Goal: Information Seeking & Learning: Learn about a topic

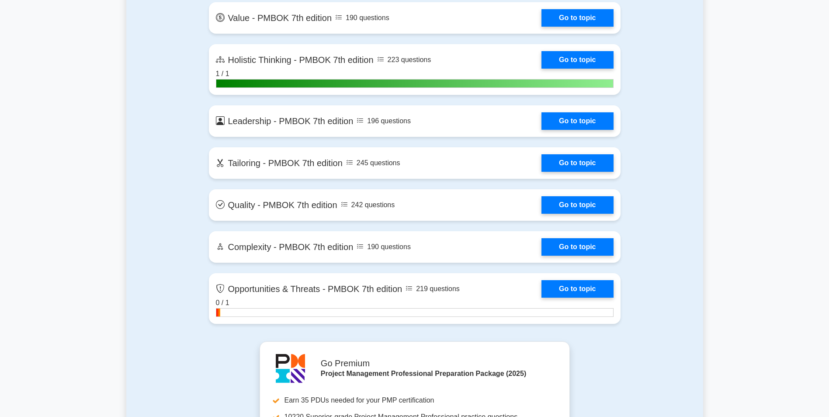
scroll to position [2574, 0]
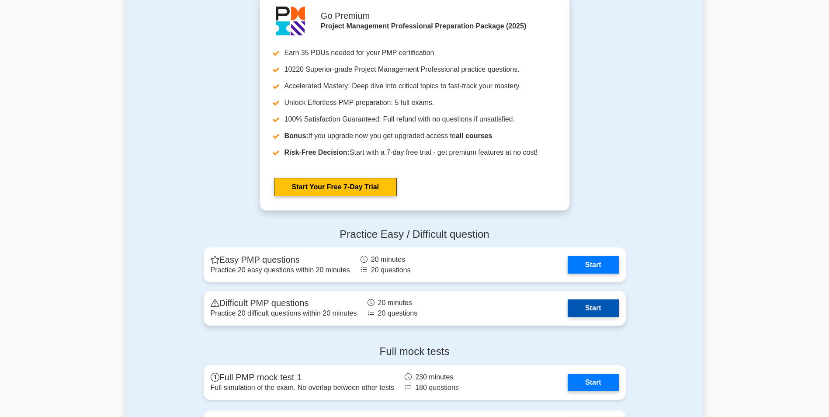
click at [586, 311] on link "Start" at bounding box center [593, 307] width 51 height 17
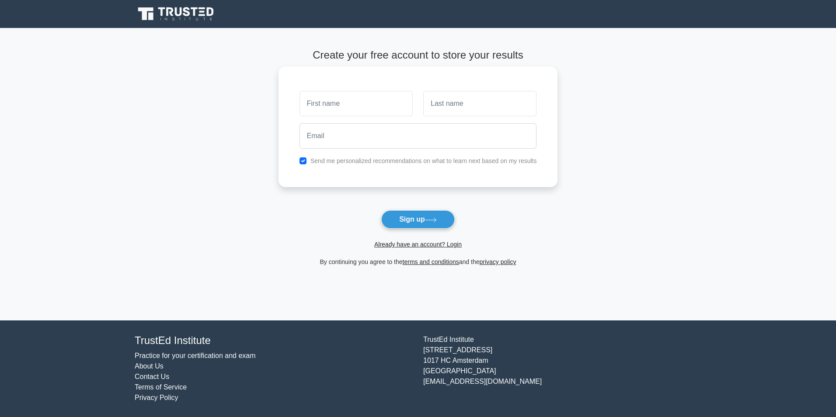
click at [341, 106] on input "text" at bounding box center [355, 103] width 113 height 25
type input "yorgo"
type input "kattan"
type input "yorgo.kattan1@gmail.com"
click at [401, 218] on button "Sign up" at bounding box center [417, 219] width 73 height 18
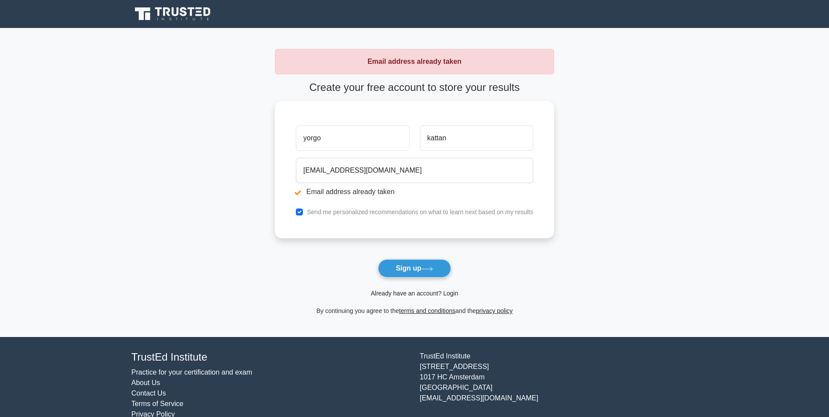
click at [413, 294] on link "Already have an account? Login" at bounding box center [414, 293] width 87 height 7
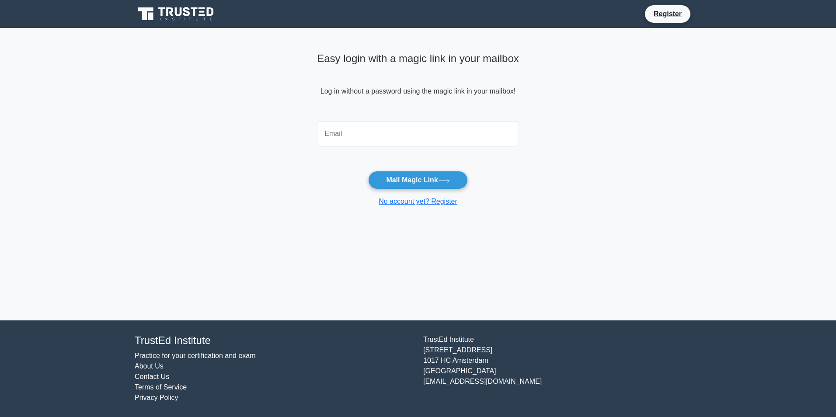
click at [371, 139] on input "email" at bounding box center [418, 133] width 202 height 25
type input "yorgo.kattan1@gmail.com"
click at [410, 185] on button "Mail Magic Link" at bounding box center [417, 180] width 99 height 18
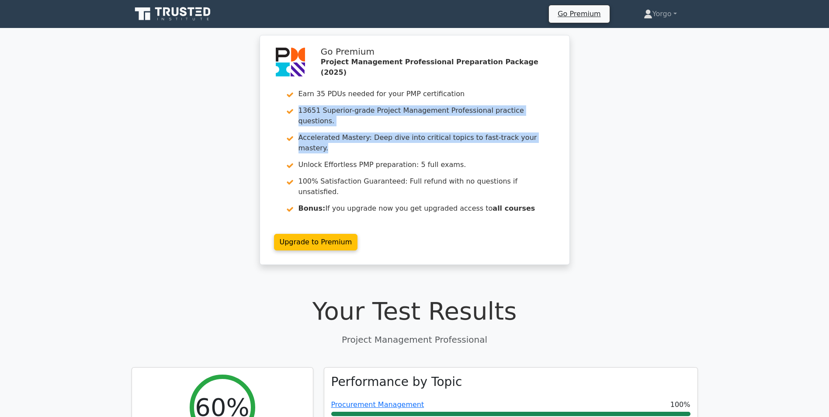
drag, startPoint x: 829, startPoint y: 83, endPoint x: 835, endPoint y: 132, distance: 48.5
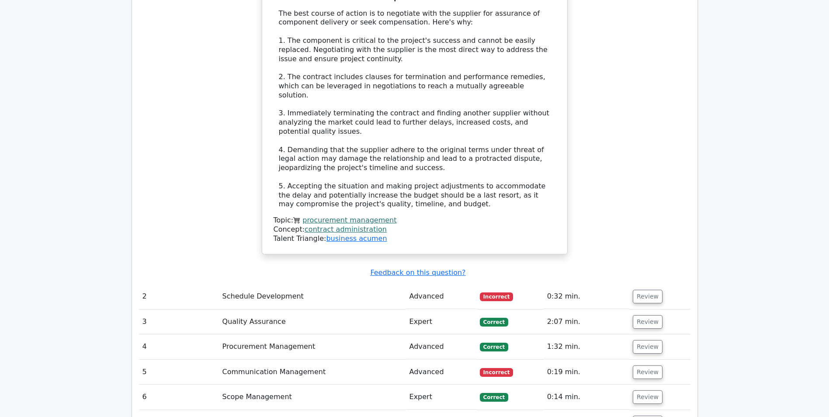
scroll to position [1166, 0]
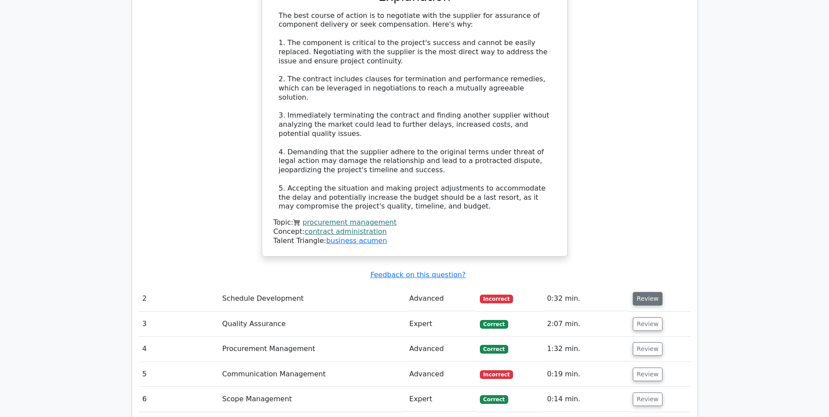
click at [635, 292] on button "Review" at bounding box center [648, 299] width 30 height 14
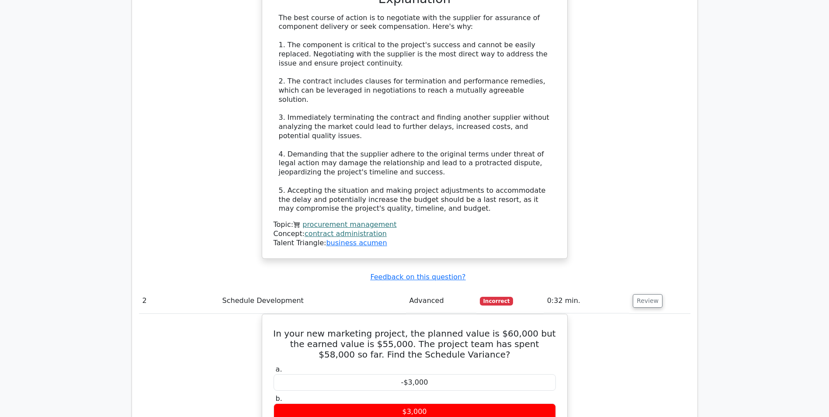
scroll to position [1936, 0]
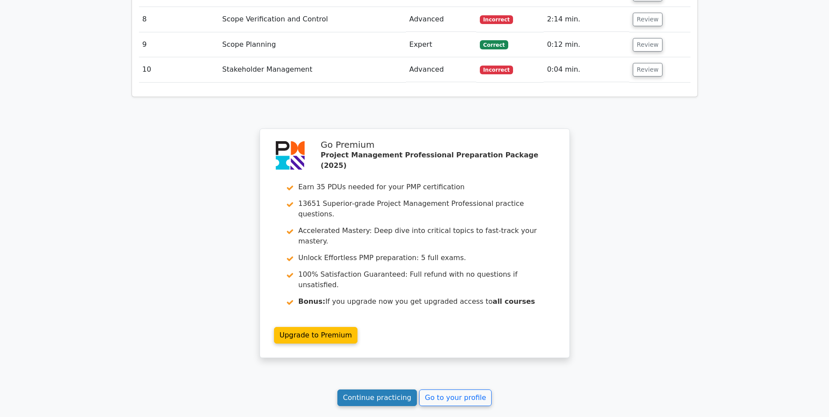
click at [374, 389] on link "Continue practicing" at bounding box center [377, 397] width 80 height 17
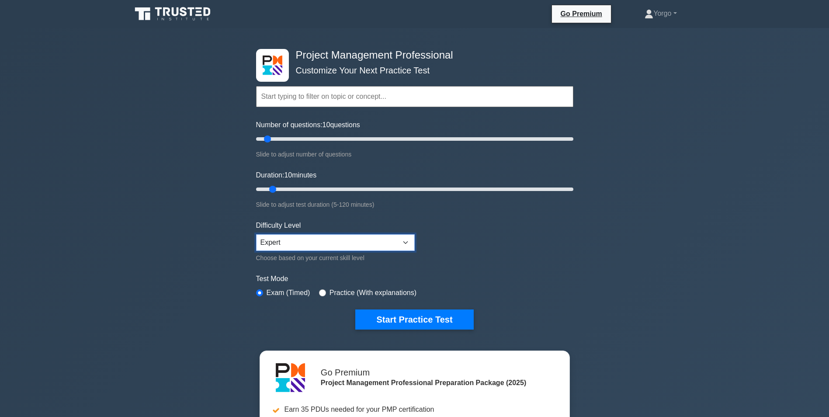
click at [335, 240] on select "Beginner Intermediate Expert" at bounding box center [335, 242] width 159 height 17
click at [386, 316] on button "Start Practice Test" at bounding box center [414, 319] width 118 height 20
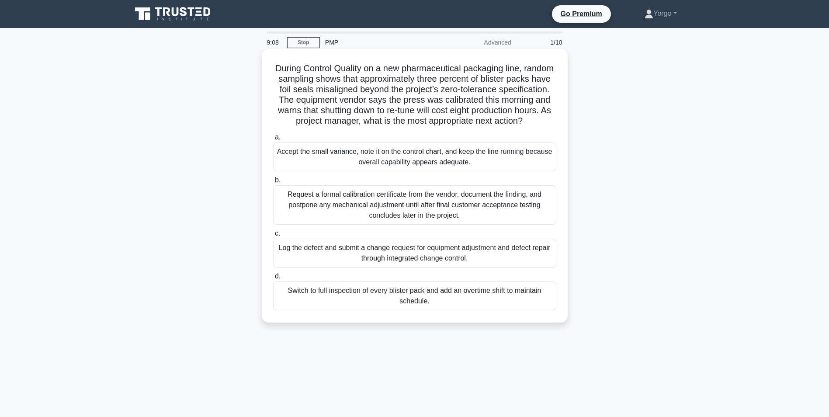
click at [357, 260] on div "Log the defect and submit a change request for equipment adjustment and defect …" at bounding box center [414, 253] width 283 height 29
click at [273, 236] on input "c. Log the defect and submit a change request for equipment adjustment and defe…" at bounding box center [273, 234] width 0 height 6
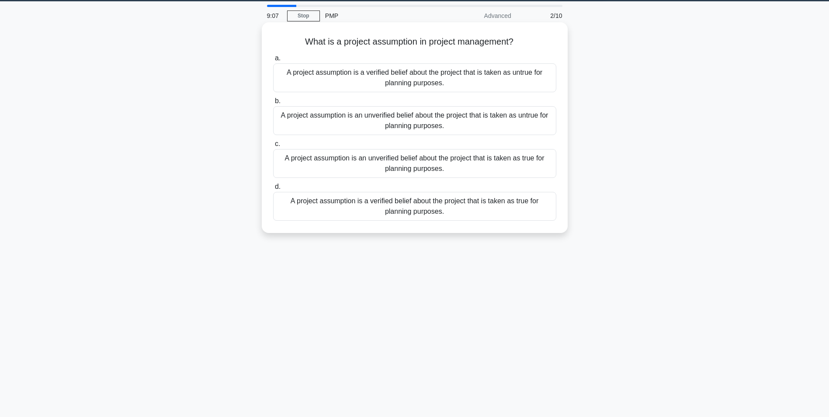
scroll to position [28, 0]
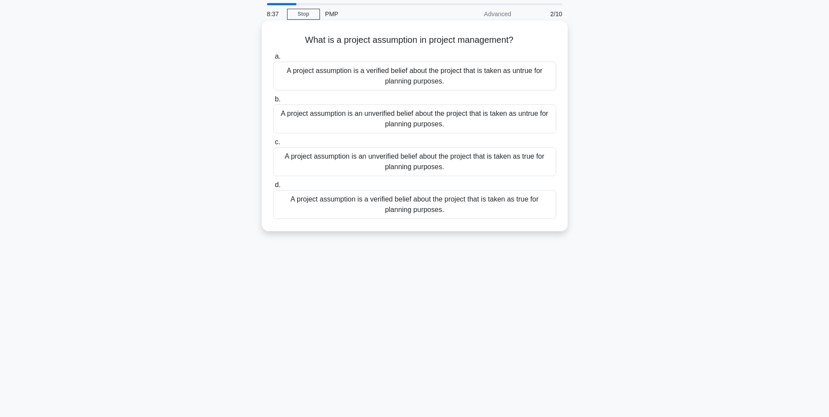
click at [444, 171] on div "A project assumption is an unverified belief about the project that is taken as…" at bounding box center [414, 161] width 283 height 29
click at [273, 145] on input "c. A project assumption is an unverified belief about the project that is taken…" at bounding box center [273, 142] width 0 height 6
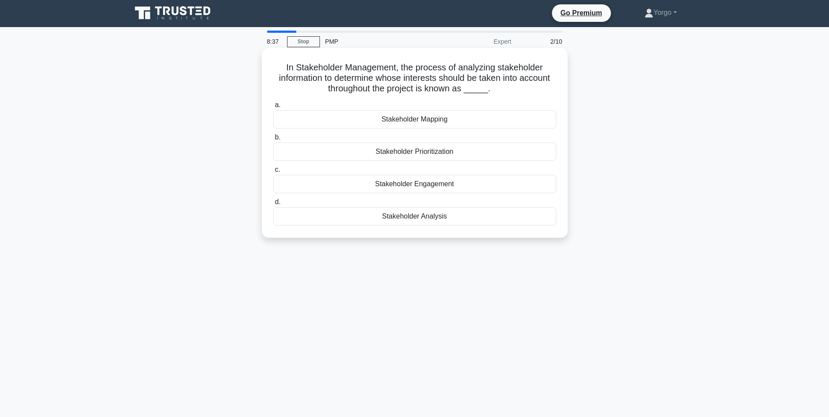
scroll to position [0, 0]
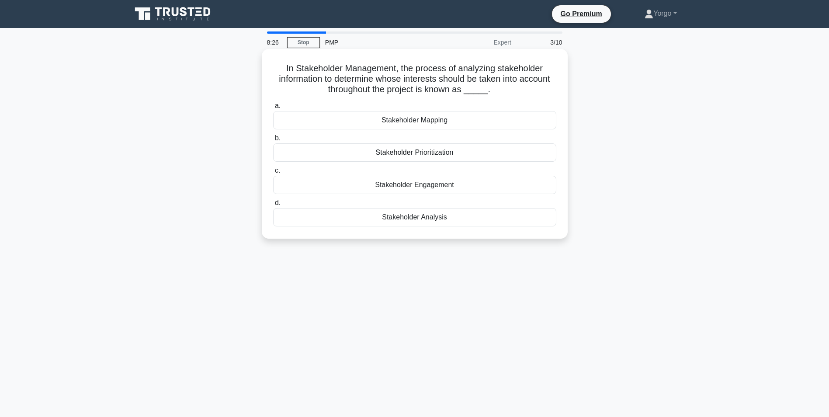
click at [408, 224] on div "Stakeholder Analysis" at bounding box center [414, 217] width 283 height 18
click at [273, 206] on input "d. Stakeholder Analysis" at bounding box center [273, 203] width 0 height 6
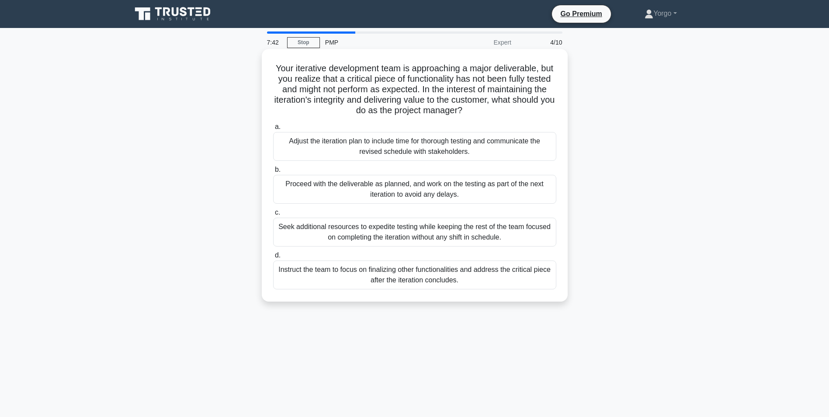
click at [413, 146] on div "Adjust the iteration plan to include time for thorough testing and communicate …" at bounding box center [414, 146] width 283 height 29
click at [273, 130] on input "a. Adjust the iteration plan to include time for thorough testing and communica…" at bounding box center [273, 127] width 0 height 6
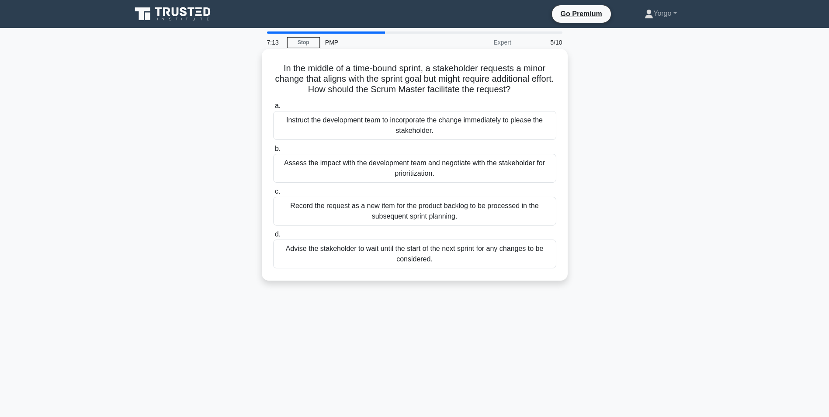
click at [369, 167] on div "Assess the impact with the development team and negotiate with the stakeholder …" at bounding box center [414, 168] width 283 height 29
click at [273, 152] on input "b. Assess the impact with the development team and negotiate with the stakehold…" at bounding box center [273, 149] width 0 height 6
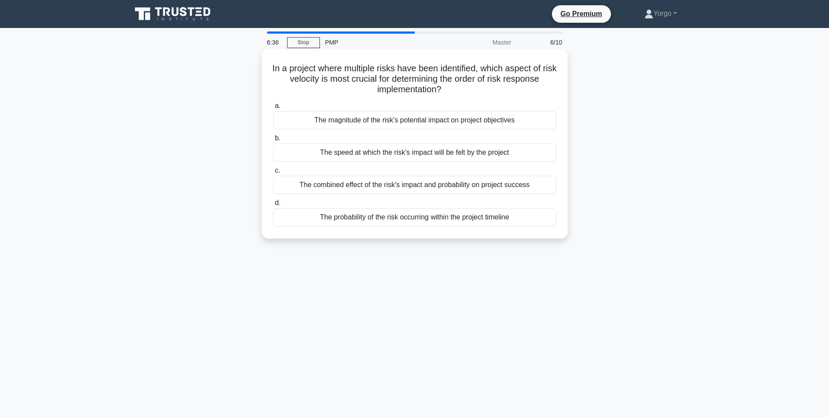
click at [357, 188] on div "The combined effect of the risk's impact and probability on project success" at bounding box center [414, 185] width 283 height 18
click at [273, 173] on input "c. The combined effect of the risk's impact and probability on project success" at bounding box center [273, 171] width 0 height 6
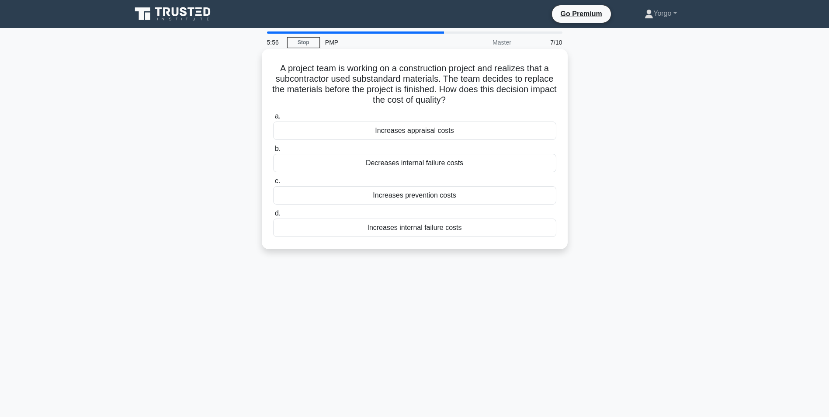
click at [417, 229] on div "Increases internal failure costs" at bounding box center [414, 228] width 283 height 18
click at [273, 216] on input "d. Increases internal failure costs" at bounding box center [273, 214] width 0 height 6
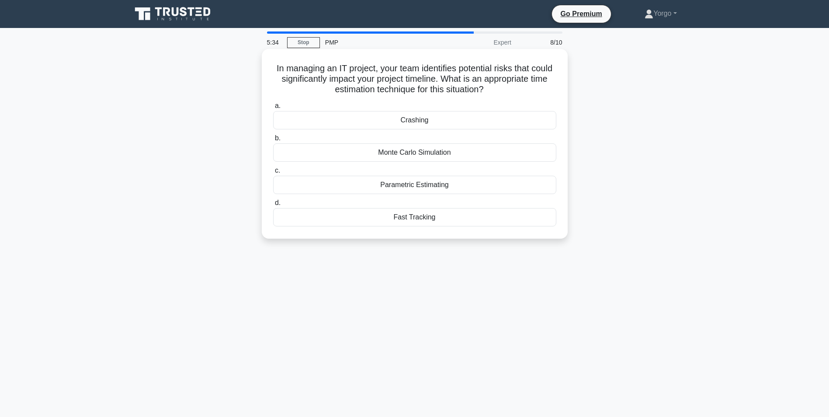
click at [422, 150] on div "Monte Carlo Simulation" at bounding box center [414, 152] width 283 height 18
click at [273, 141] on input "b. Monte Carlo Simulation" at bounding box center [273, 138] width 0 height 6
click at [429, 151] on div "norming" at bounding box center [414, 152] width 283 height 18
click at [273, 141] on input "b. norming" at bounding box center [273, 138] width 0 height 6
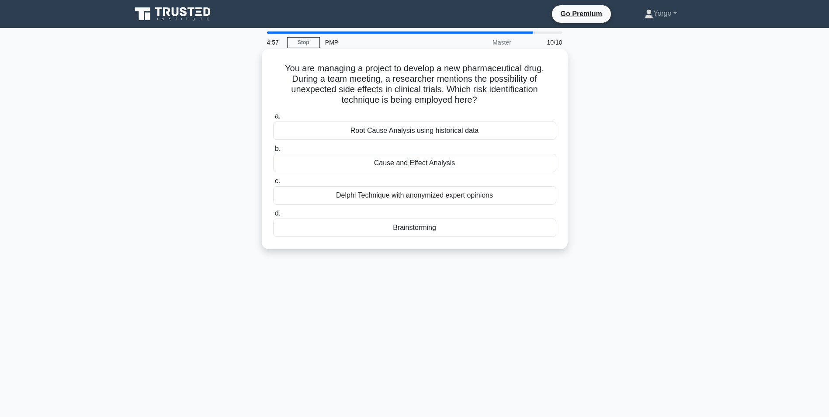
click at [391, 164] on div "Cause and Effect Analysis" at bounding box center [414, 163] width 283 height 18
click at [273, 152] on input "b. Cause and Effect Analysis" at bounding box center [273, 149] width 0 height 6
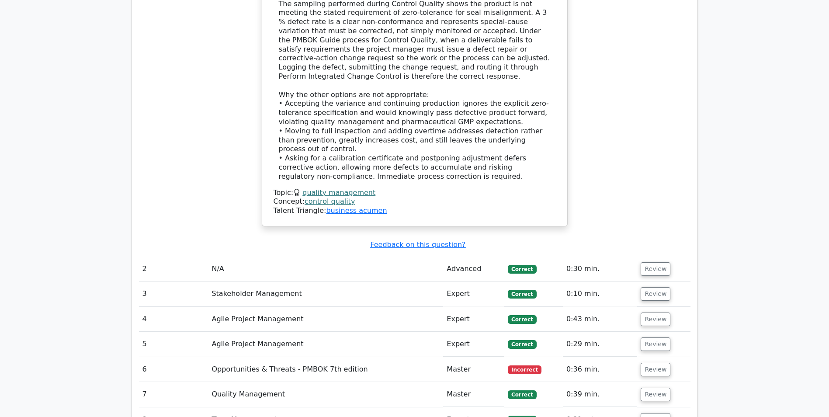
scroll to position [1074, 0]
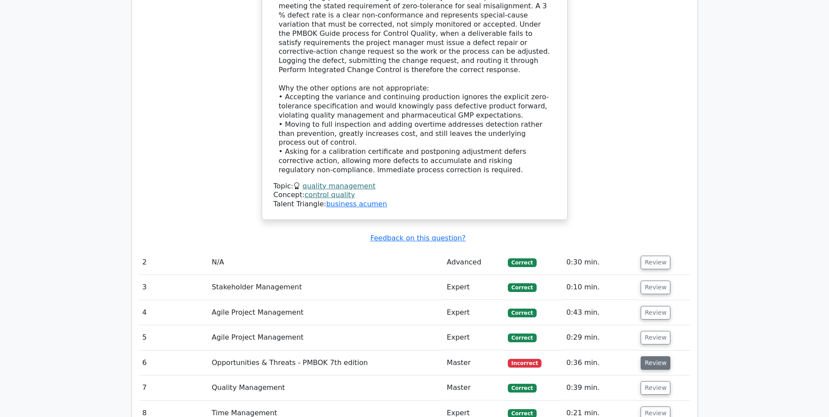
click at [654, 356] on button "Review" at bounding box center [656, 363] width 30 height 14
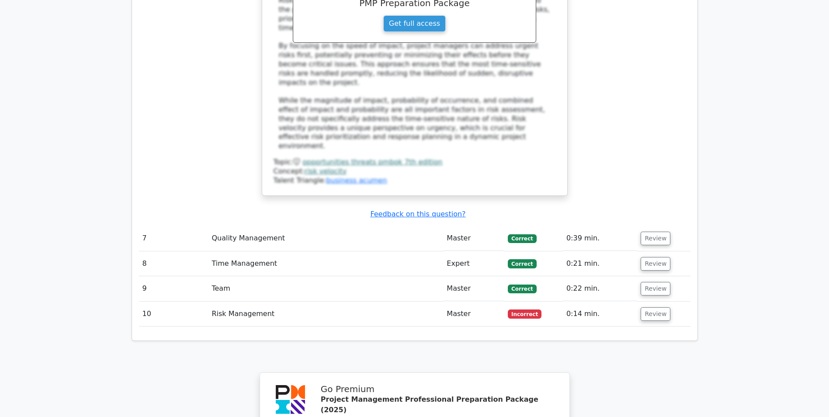
scroll to position [1725, 0]
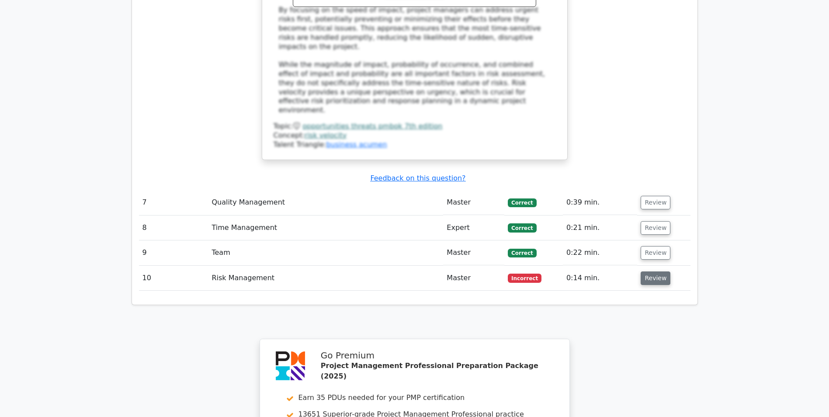
click at [657, 271] on button "Review" at bounding box center [656, 278] width 30 height 14
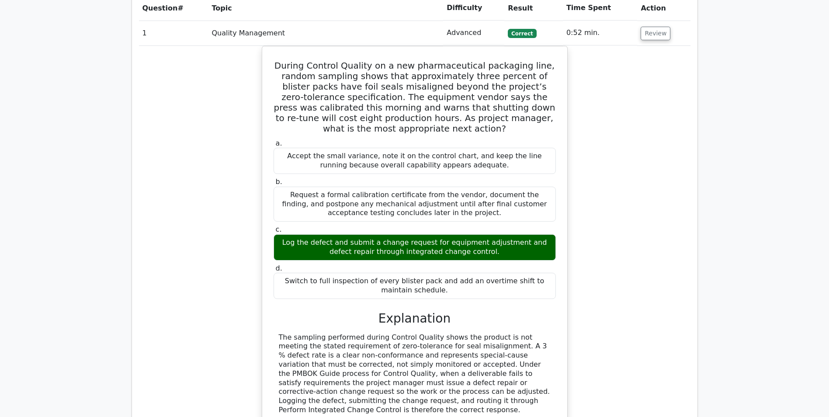
scroll to position [549, 0]
